Goal: Task Accomplishment & Management: Manage account settings

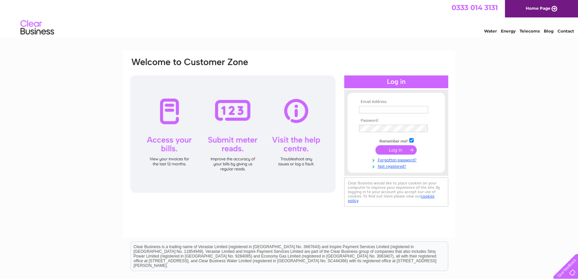
click at [375, 106] on input "text" at bounding box center [393, 109] width 69 height 7
type input "info@devinequalityfoods.co.uk"
click at [391, 147] on input "submit" at bounding box center [395, 150] width 41 height 9
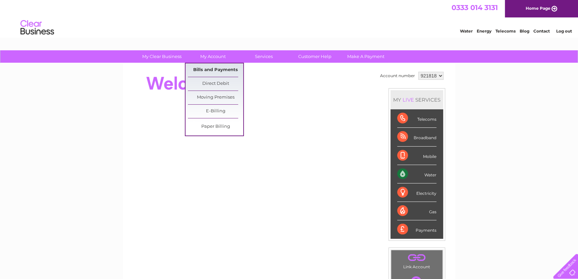
click at [221, 67] on link "Bills and Payments" at bounding box center [215, 69] width 55 height 13
click at [220, 69] on link "Bills and Payments" at bounding box center [215, 69] width 55 height 13
click at [225, 69] on link "Bills and Payments" at bounding box center [215, 69] width 55 height 13
click at [208, 71] on link "Bills and Payments" at bounding box center [215, 69] width 55 height 13
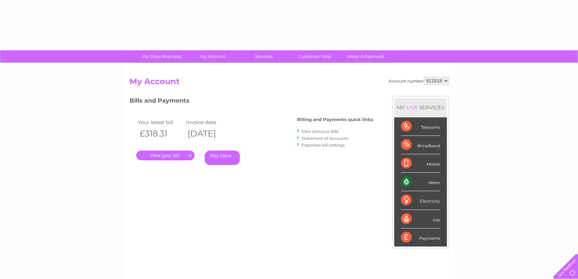
click at [159, 155] on link "." at bounding box center [165, 156] width 58 height 10
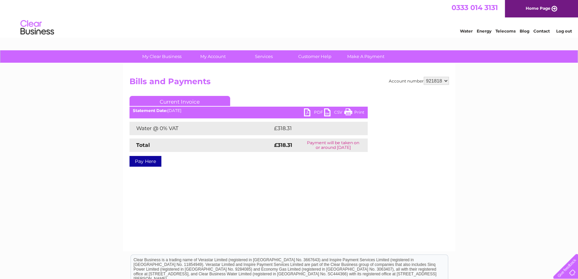
click at [307, 112] on link "PDF" at bounding box center [314, 113] width 20 height 10
